Goal: Task Accomplishment & Management: Use online tool/utility

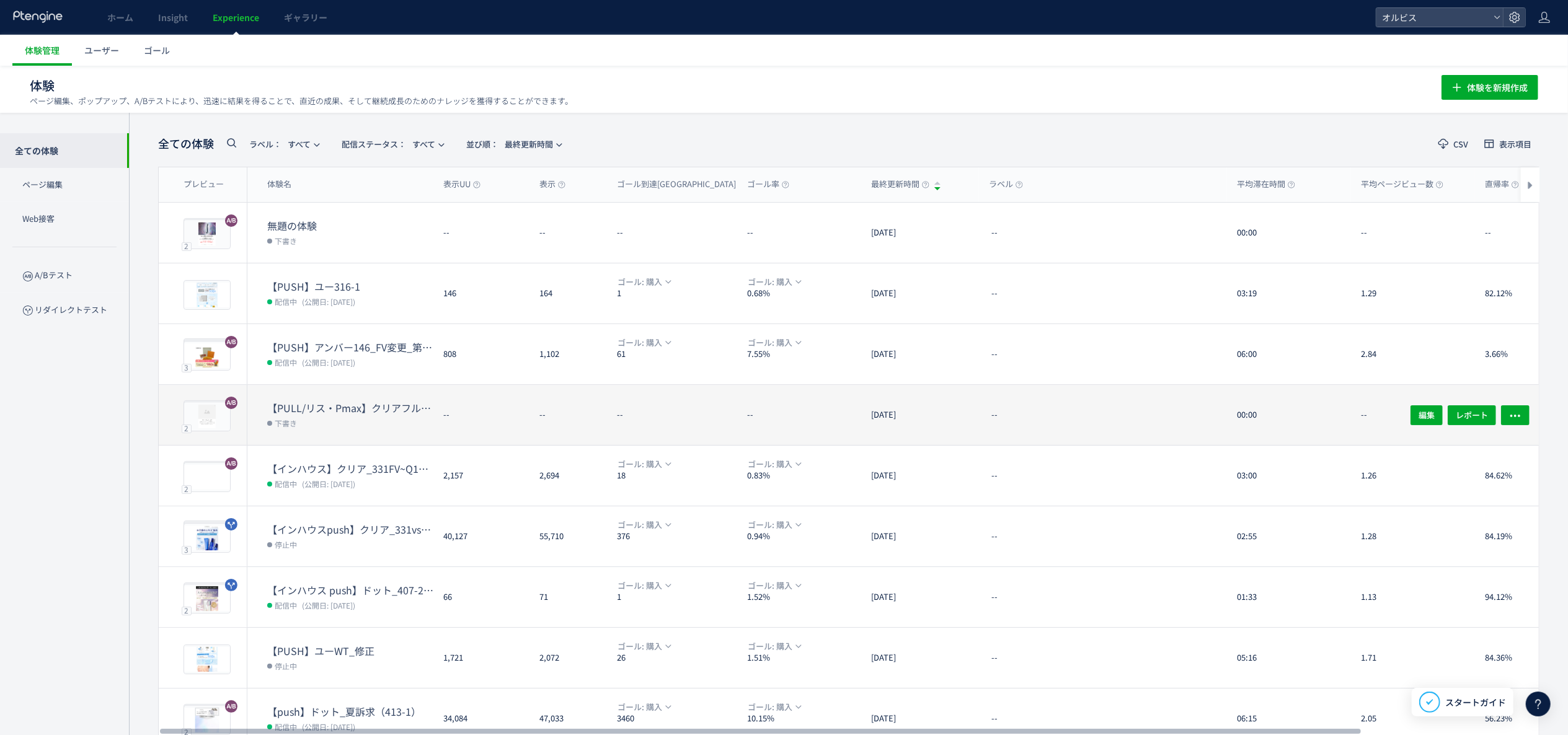
click at [360, 430] on dd "下書き" at bounding box center [350, 423] width 166 height 16
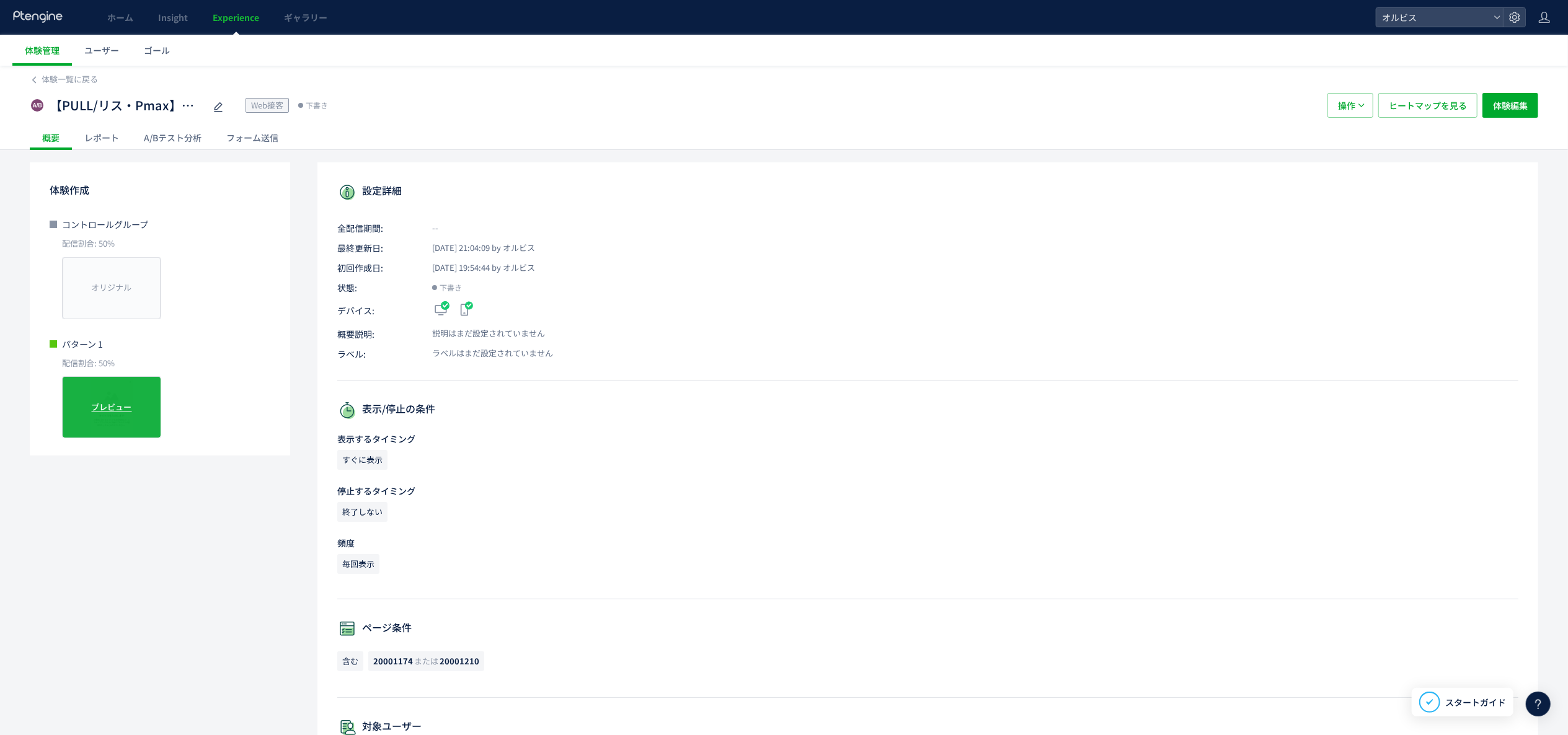
click at [123, 402] on span "プレビュー" at bounding box center [112, 408] width 40 height 12
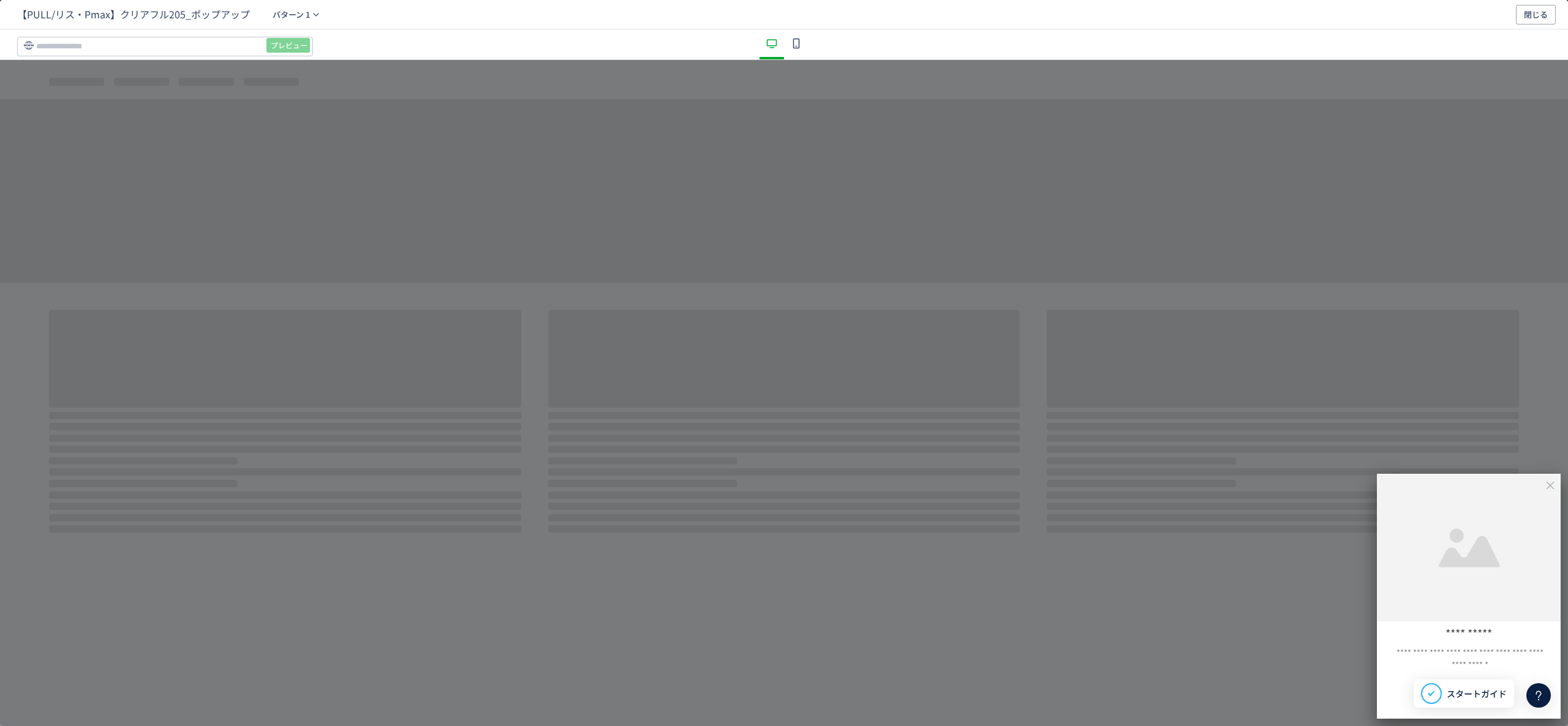
click at [790, 45] on icon "dialog" at bounding box center [796, 43] width 15 height 15
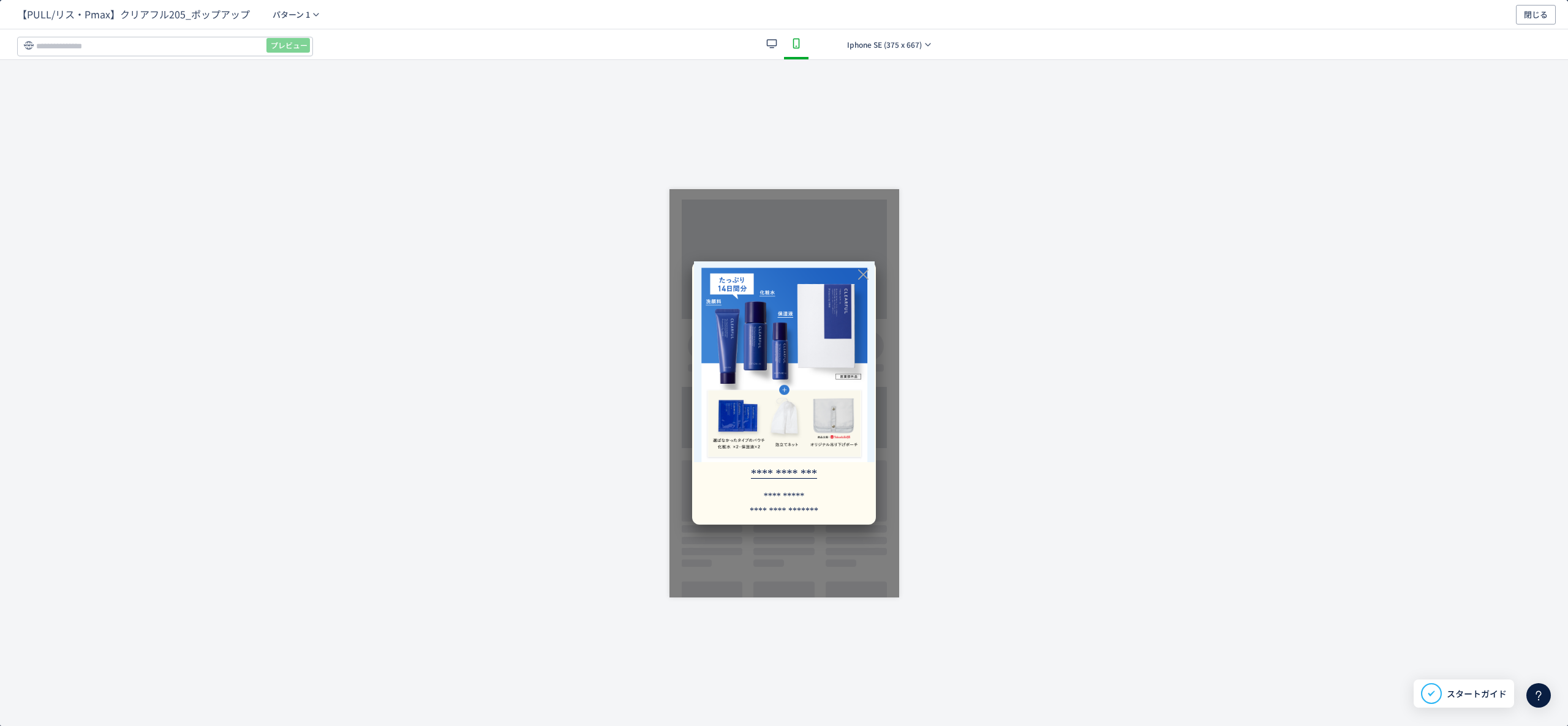
click at [784, 53] on div "dialog" at bounding box center [796, 44] width 24 height 30
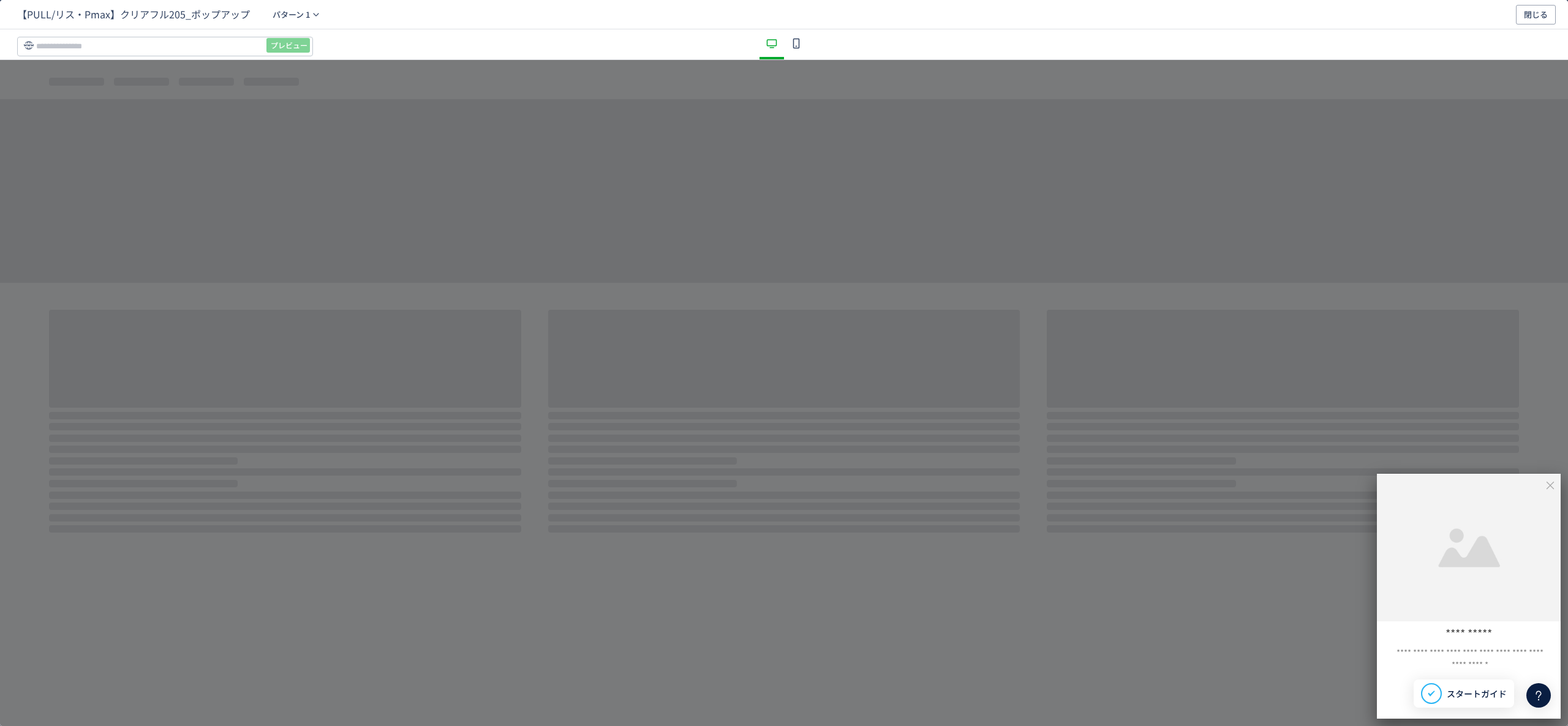
click at [797, 43] on icon "dialog" at bounding box center [796, 43] width 15 height 15
